Goal: Complete application form

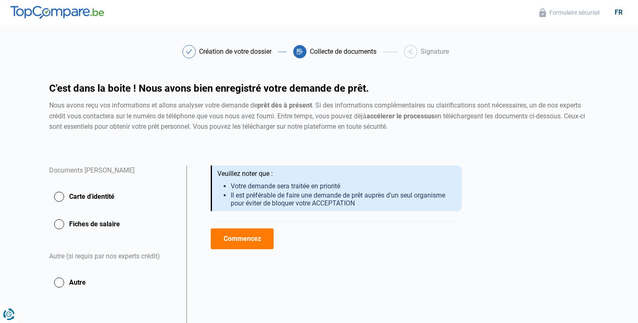
click at [60, 196] on button "Carte d'identité" at bounding box center [112, 196] width 127 height 21
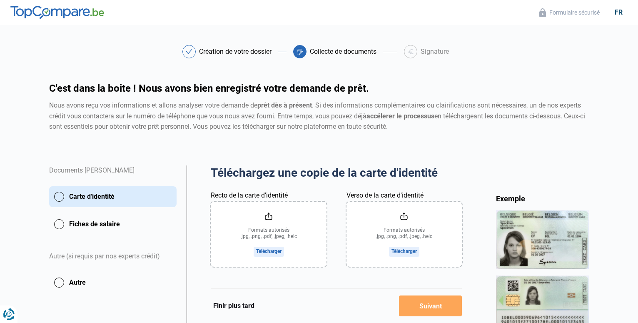
click at [60, 222] on button "Fiches de salaire" at bounding box center [112, 224] width 127 height 21
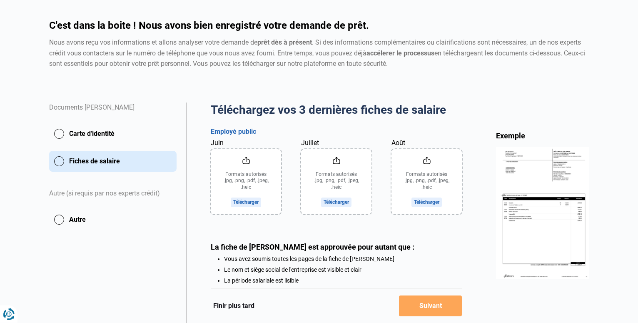
scroll to position [85, 0]
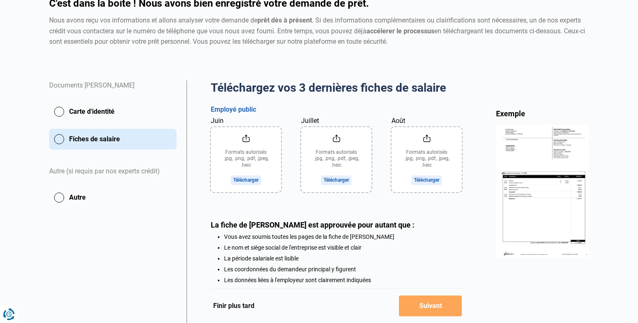
click at [243, 177] on input "Juin" at bounding box center [246, 159] width 70 height 65
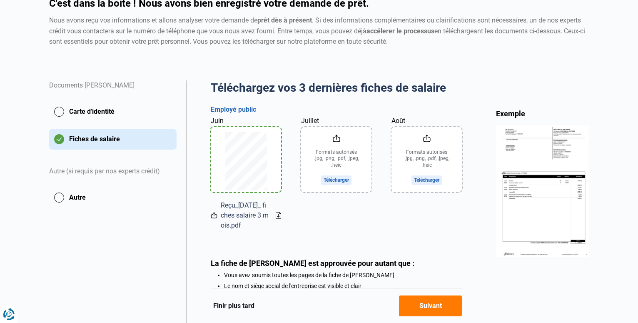
scroll to position [127, 0]
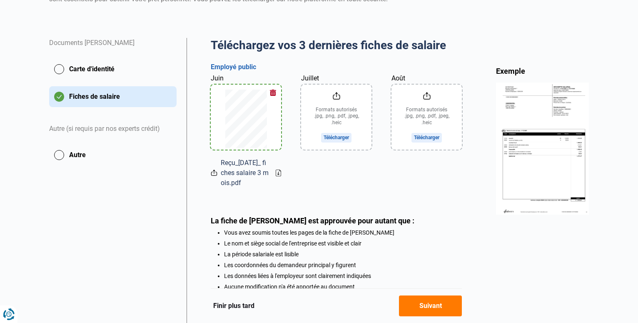
click at [58, 66] on button "Carte d'identité" at bounding box center [112, 69] width 127 height 21
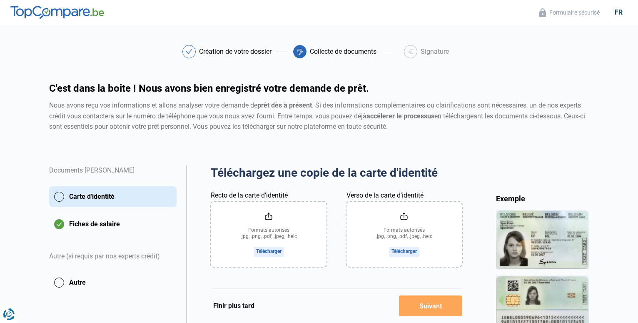
click at [273, 250] on input "Recto de la carte d'identité" at bounding box center [268, 234] width 115 height 65
click at [59, 196] on button "Carte d'identité" at bounding box center [112, 196] width 127 height 21
click at [265, 250] on input "Recto de la carte d'identité" at bounding box center [268, 234] width 115 height 65
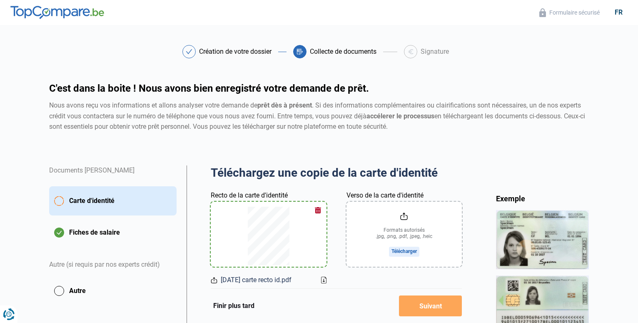
click at [403, 248] on input "Verso de la carte d'identité" at bounding box center [404, 234] width 115 height 65
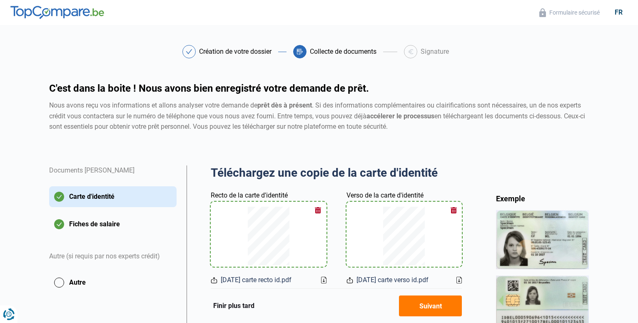
scroll to position [42, 0]
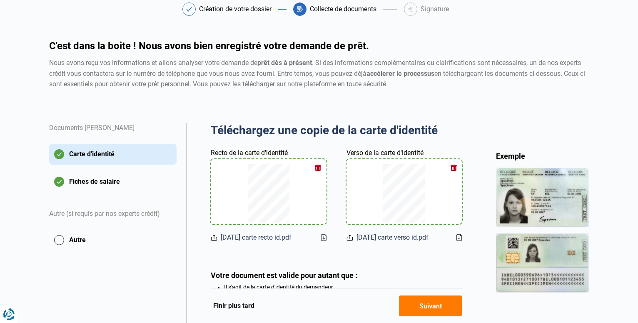
click at [453, 166] on button "button" at bounding box center [453, 167] width 12 height 12
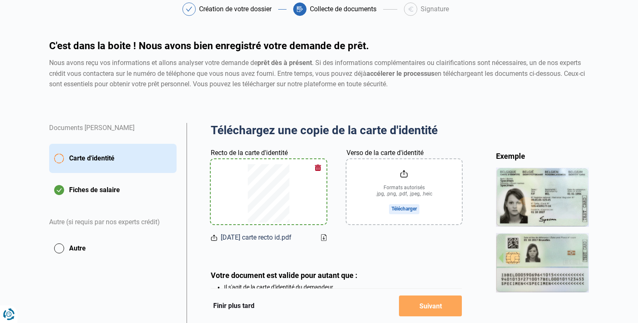
click at [394, 209] on input "Verso de la carte d'identité" at bounding box center [404, 191] width 115 height 65
type input "C:\fakepath\2023-06-12 carte recto id.pdf"
click at [401, 207] on input "Verso de la carte d'identité" at bounding box center [404, 191] width 115 height 65
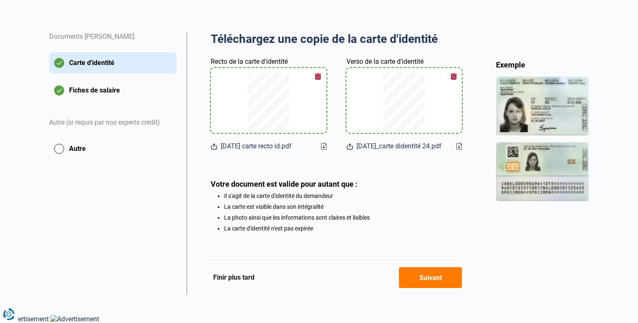
scroll to position [146, 0]
click at [420, 277] on button "Suivant" at bounding box center [430, 277] width 63 height 21
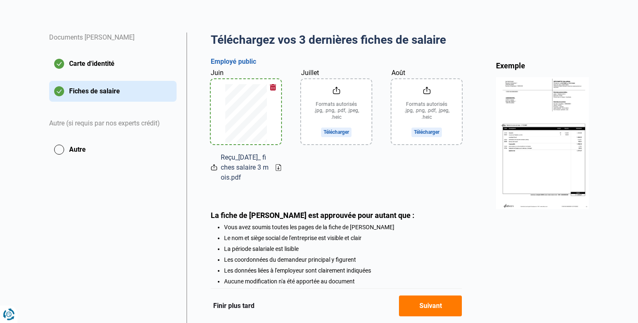
scroll to position [189, 0]
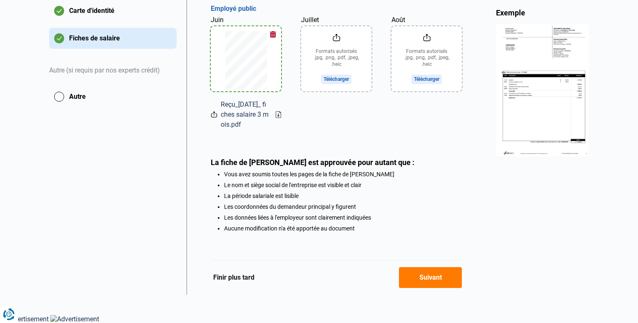
click at [424, 271] on button "Suivant" at bounding box center [430, 277] width 63 height 21
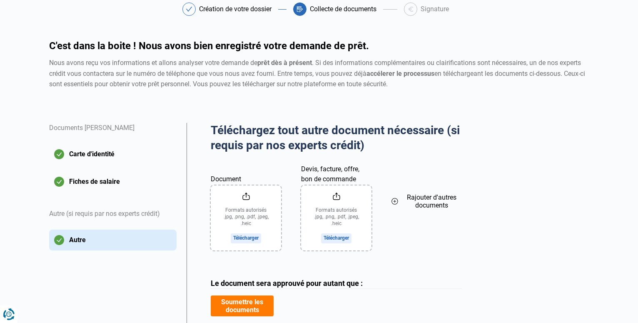
scroll to position [110, 0]
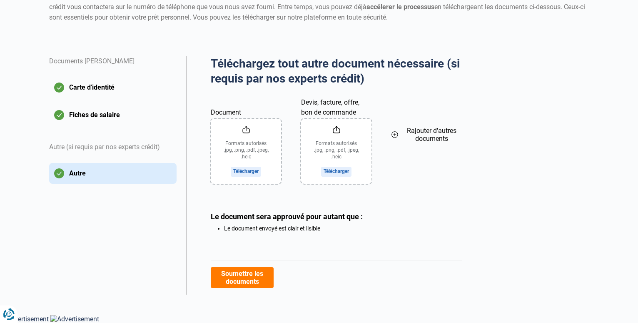
click at [233, 276] on button "Soumettre les documents" at bounding box center [242, 277] width 63 height 21
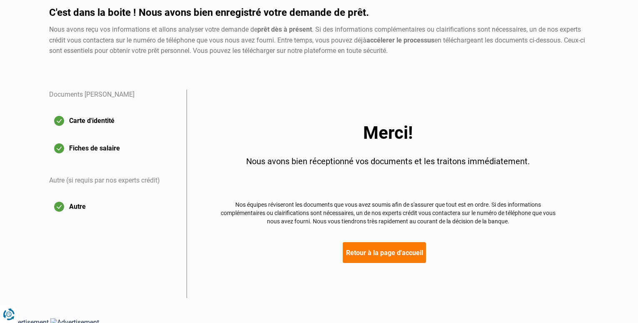
scroll to position [79, 0]
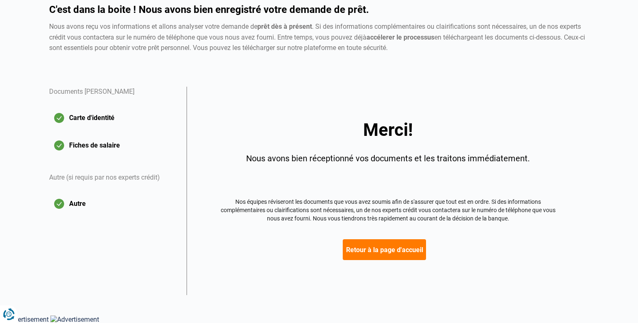
click at [391, 245] on button "Retour à la page d'accueil" at bounding box center [384, 249] width 83 height 21
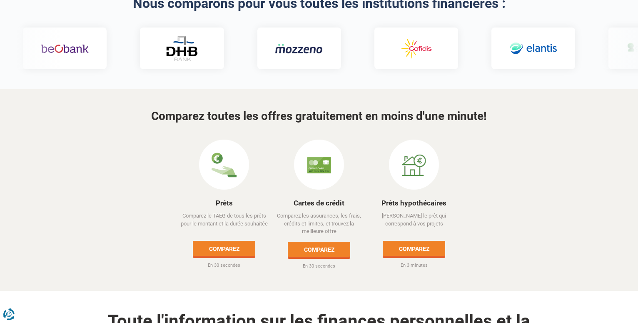
scroll to position [340, 0]
